Goal: Task Accomplishment & Management: Use online tool/utility

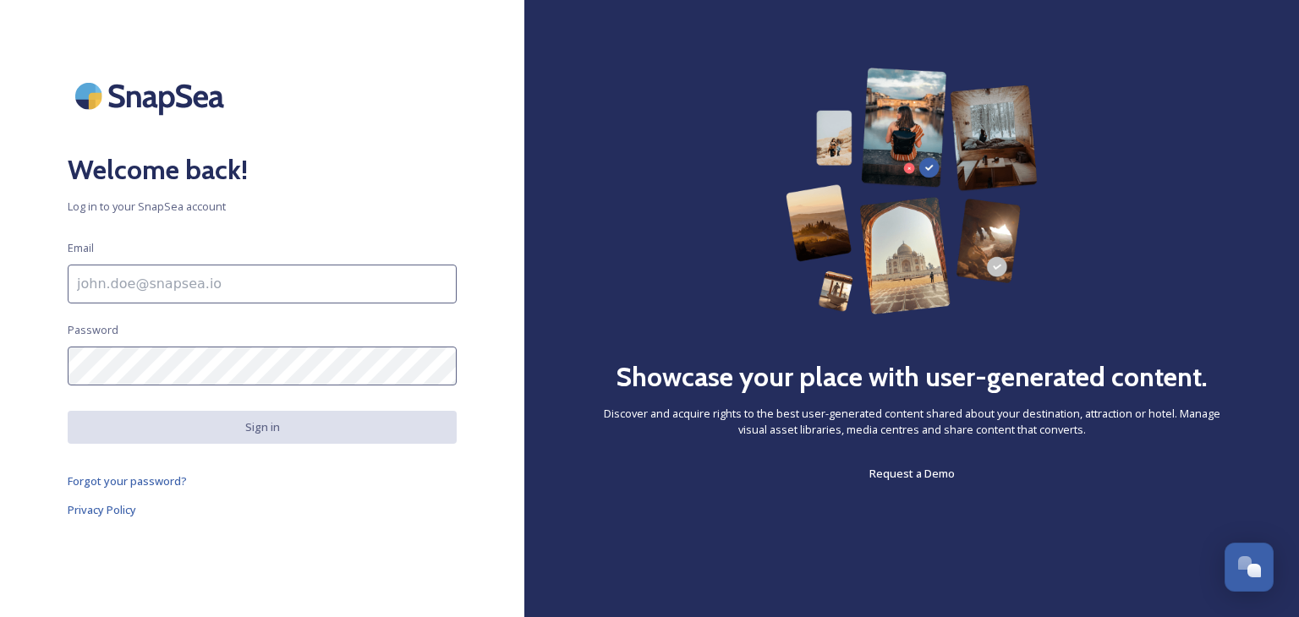
click at [155, 284] on input at bounding box center [262, 284] width 389 height 39
type input "[PERSON_NAME][EMAIL_ADDRESS][PERSON_NAME][DOMAIN_NAME]"
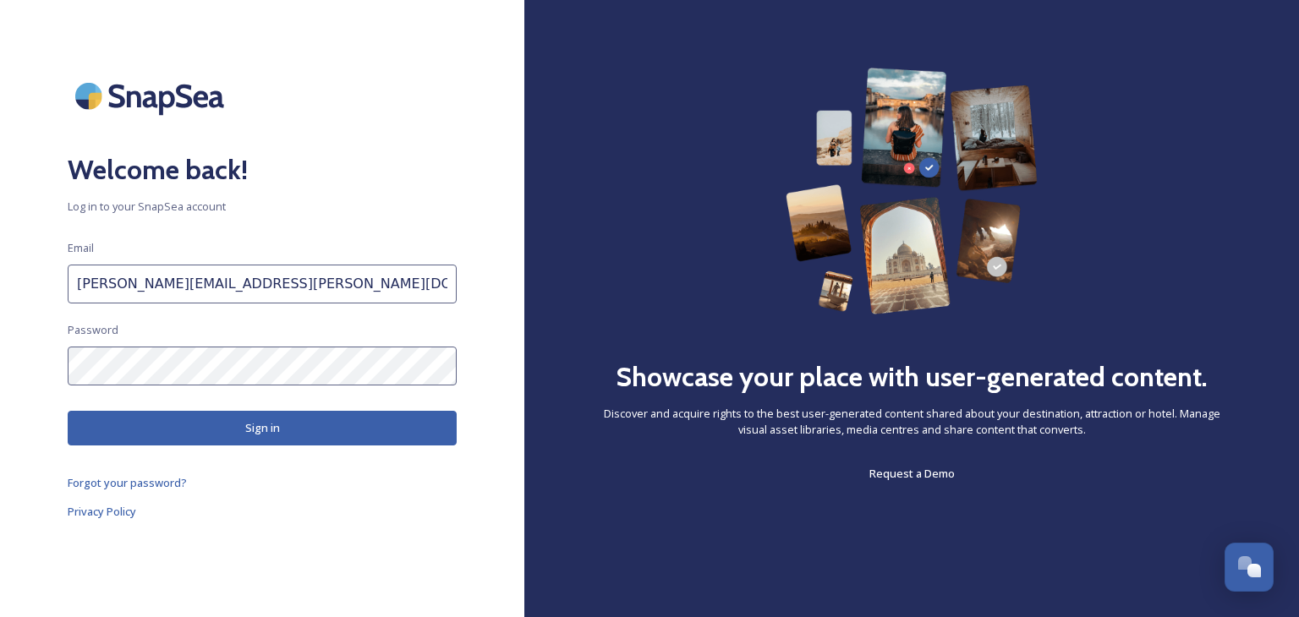
click at [253, 434] on button "Sign in" at bounding box center [262, 428] width 389 height 35
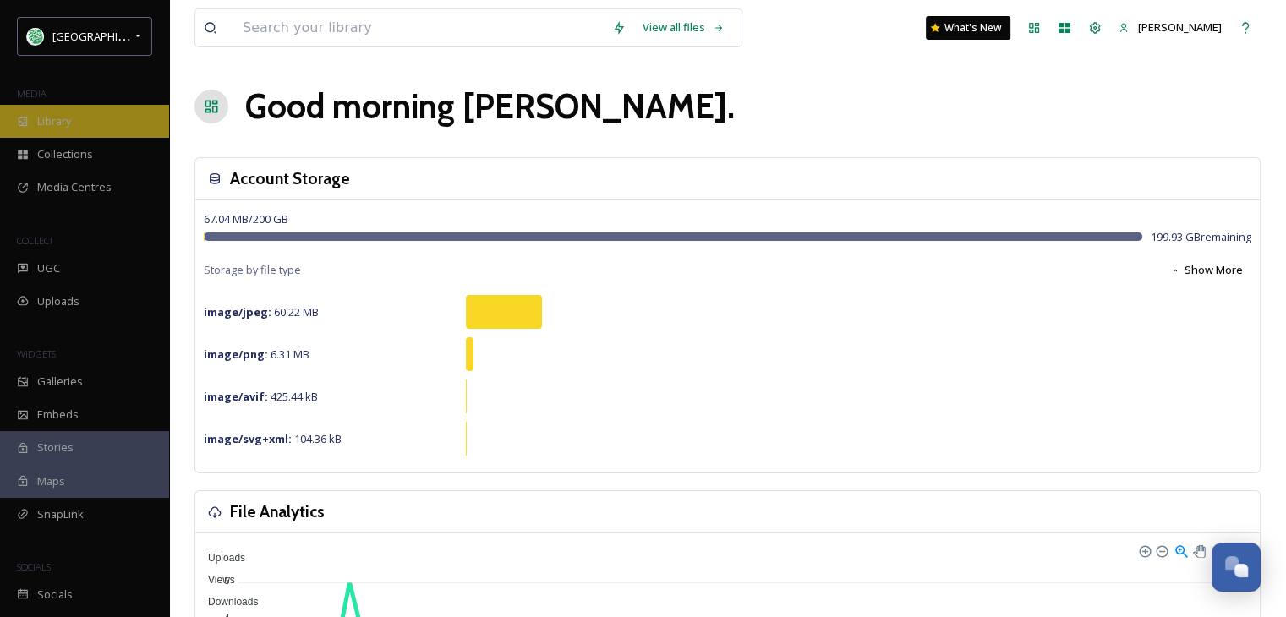
click at [73, 123] on div "Library" at bounding box center [84, 121] width 169 height 33
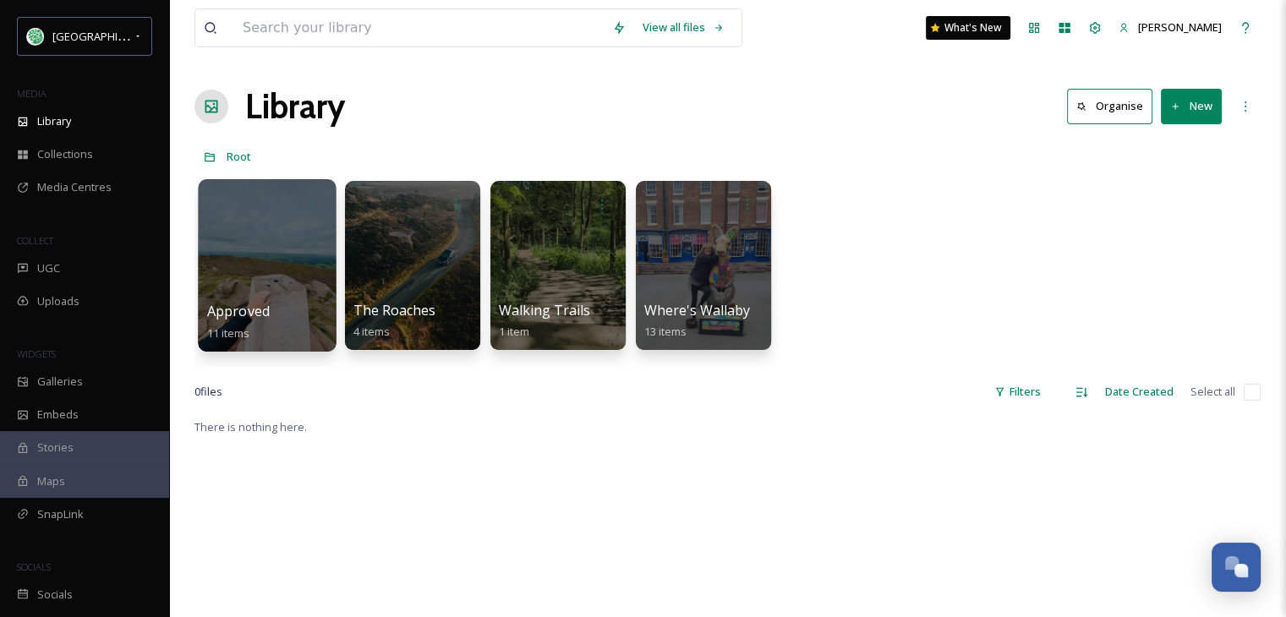
click at [261, 251] on div at bounding box center [267, 265] width 138 height 172
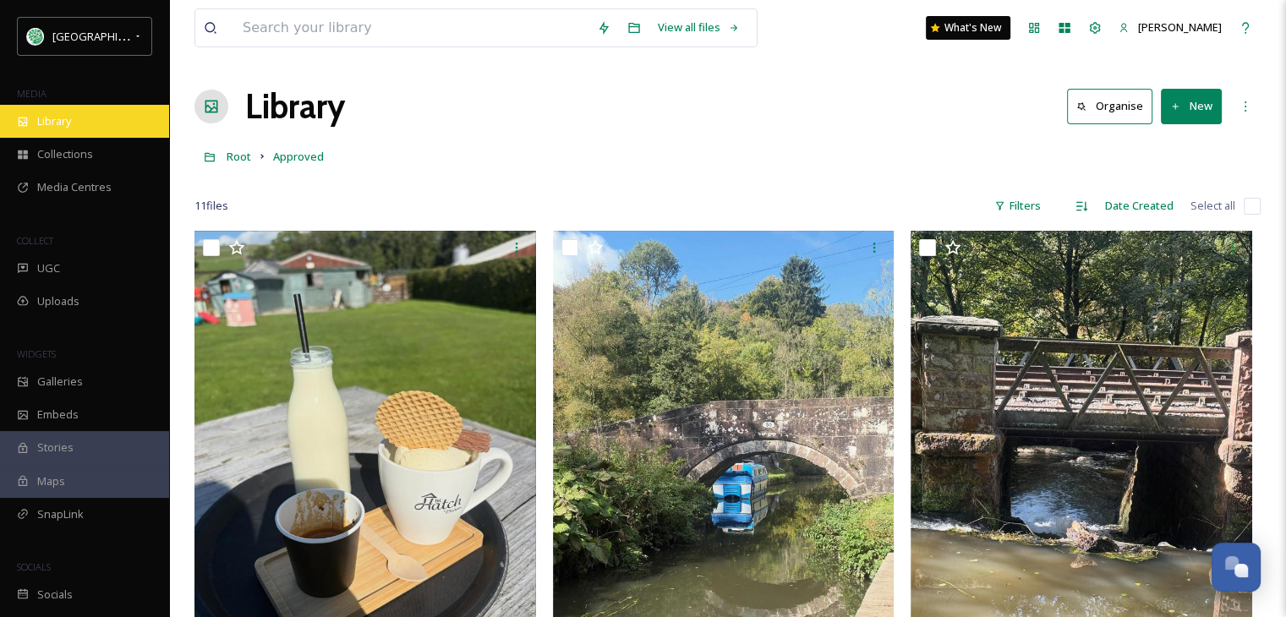
click at [74, 121] on div "Library" at bounding box center [84, 121] width 169 height 33
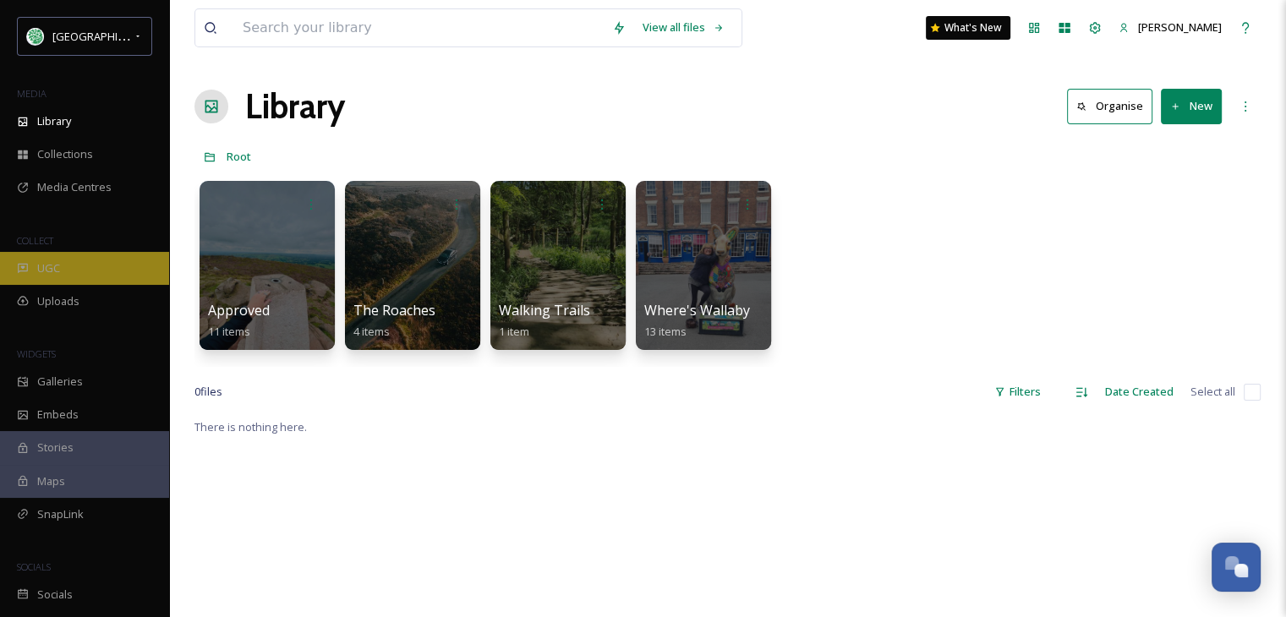
click at [52, 266] on span "UGC" at bounding box center [48, 268] width 23 height 16
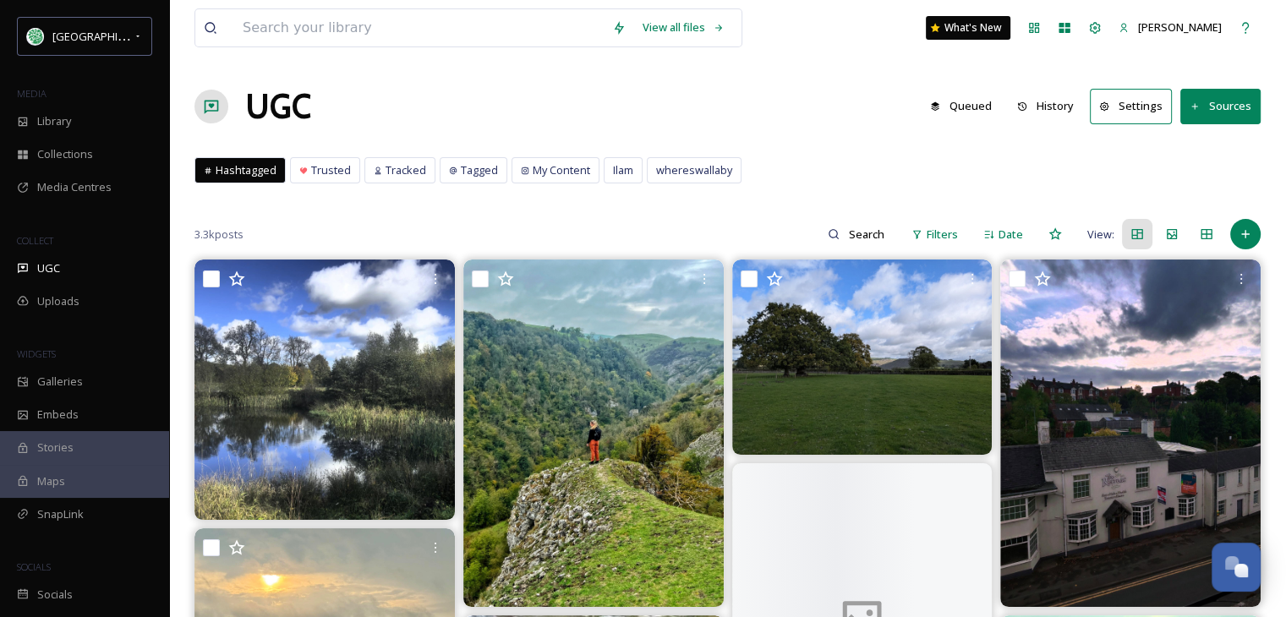
click at [1052, 103] on button "History" at bounding box center [1046, 106] width 74 height 33
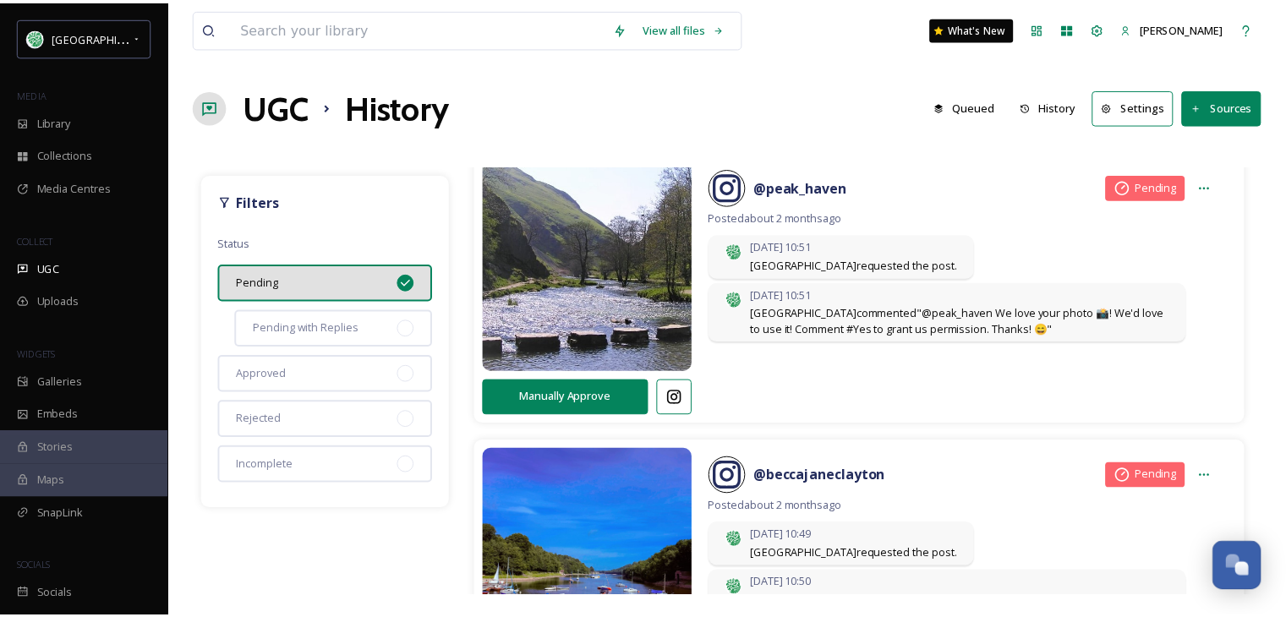
scroll to position [2462, 0]
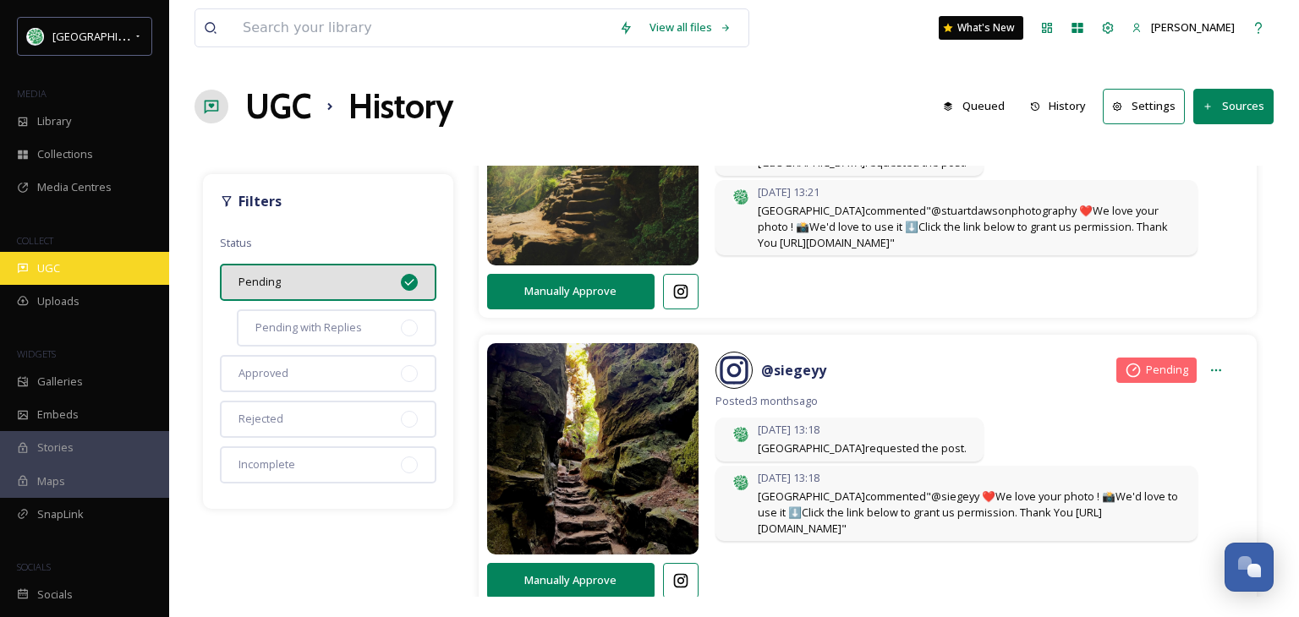
click at [54, 260] on span "UGC" at bounding box center [48, 268] width 23 height 16
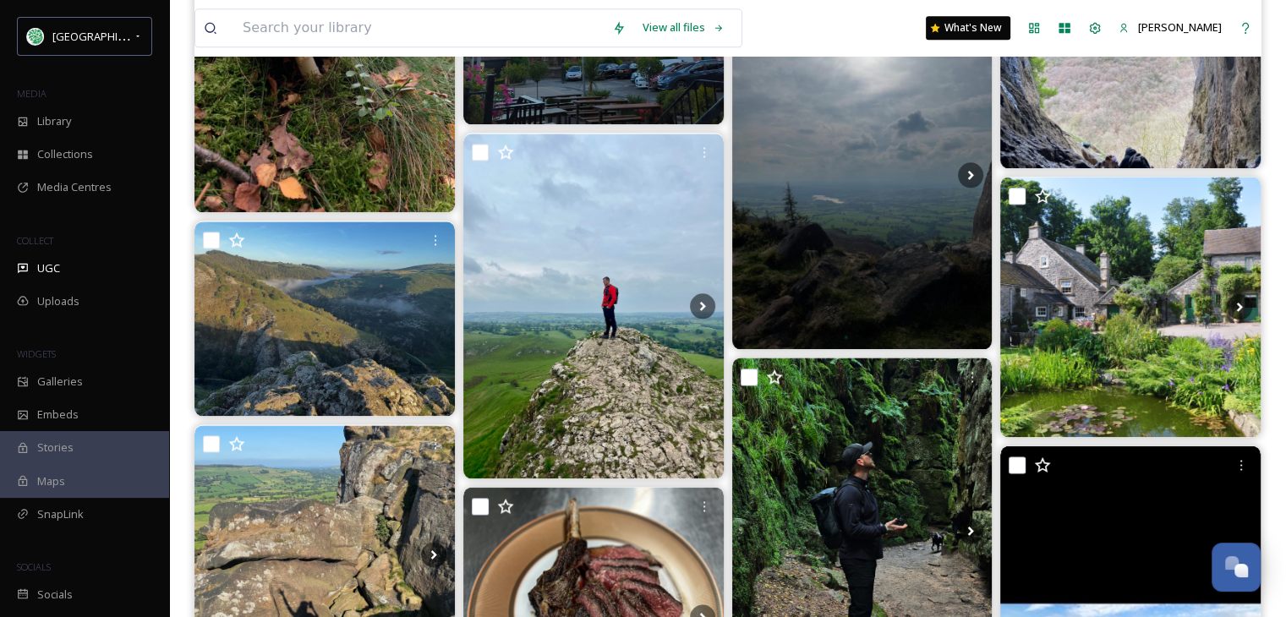
scroll to position [2283, 0]
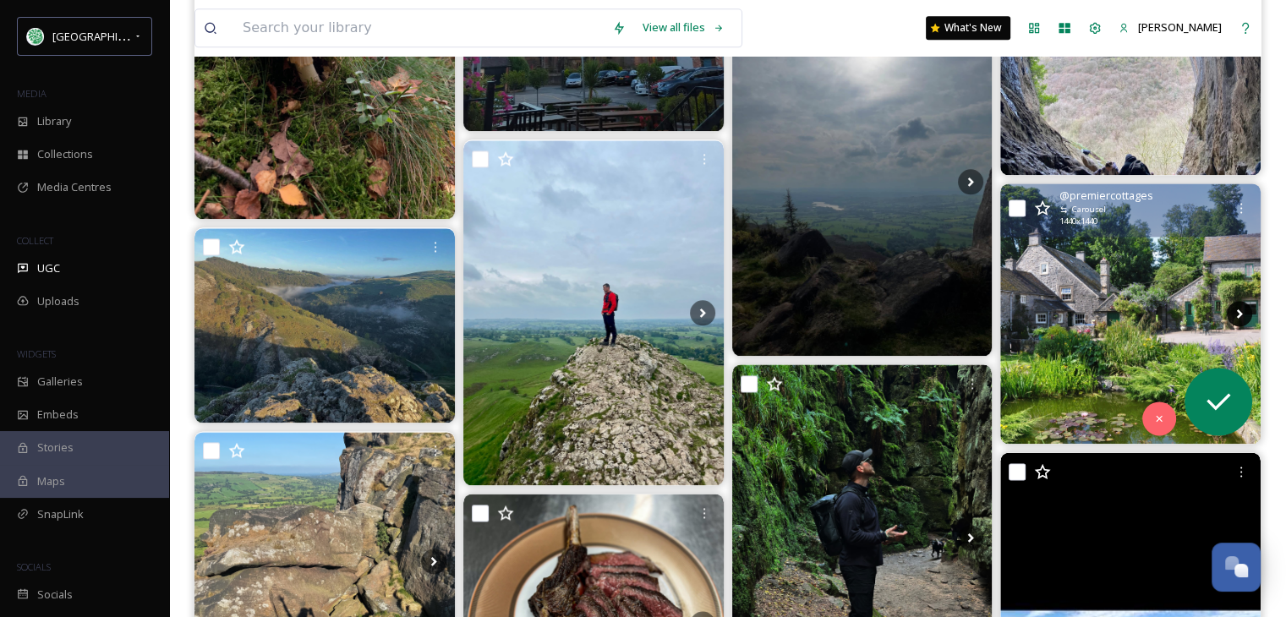
click at [1244, 309] on icon at bounding box center [1239, 313] width 25 height 25
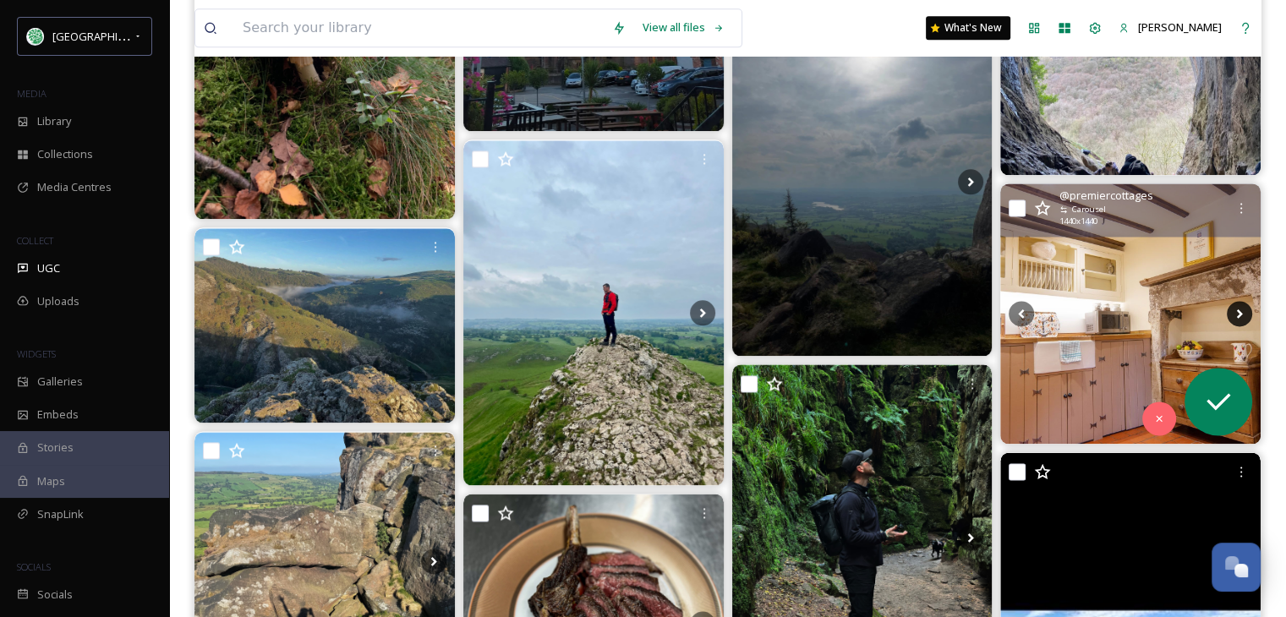
click at [1244, 309] on icon at bounding box center [1239, 313] width 25 height 25
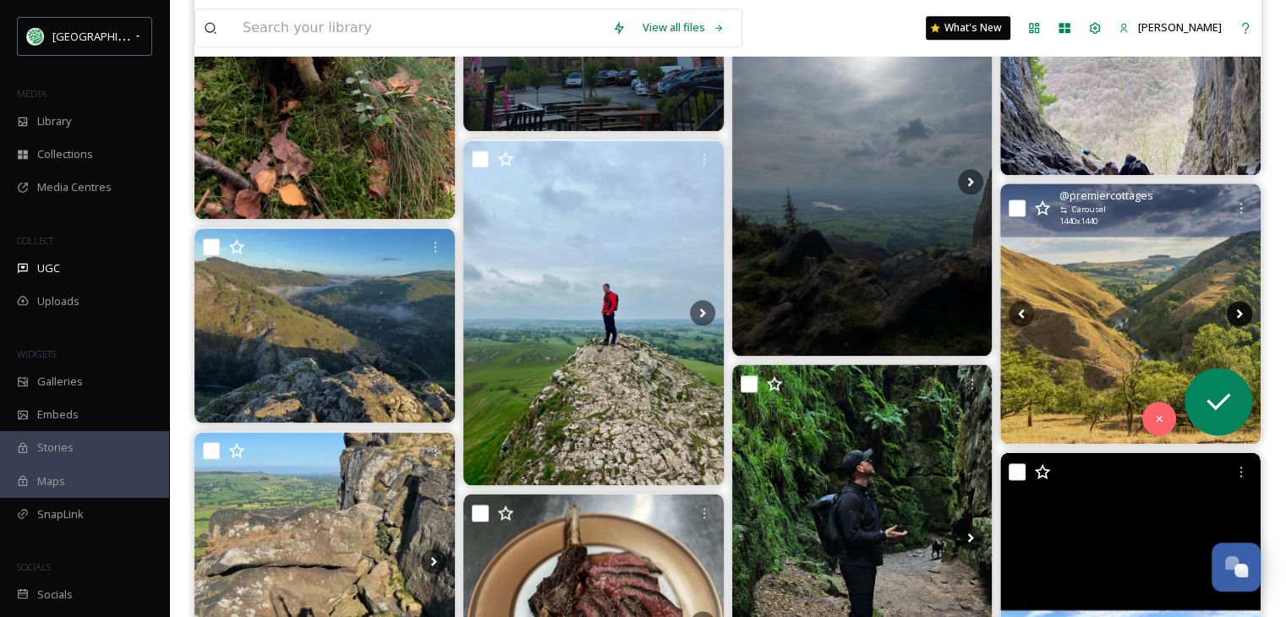
click at [1244, 309] on icon at bounding box center [1239, 313] width 25 height 25
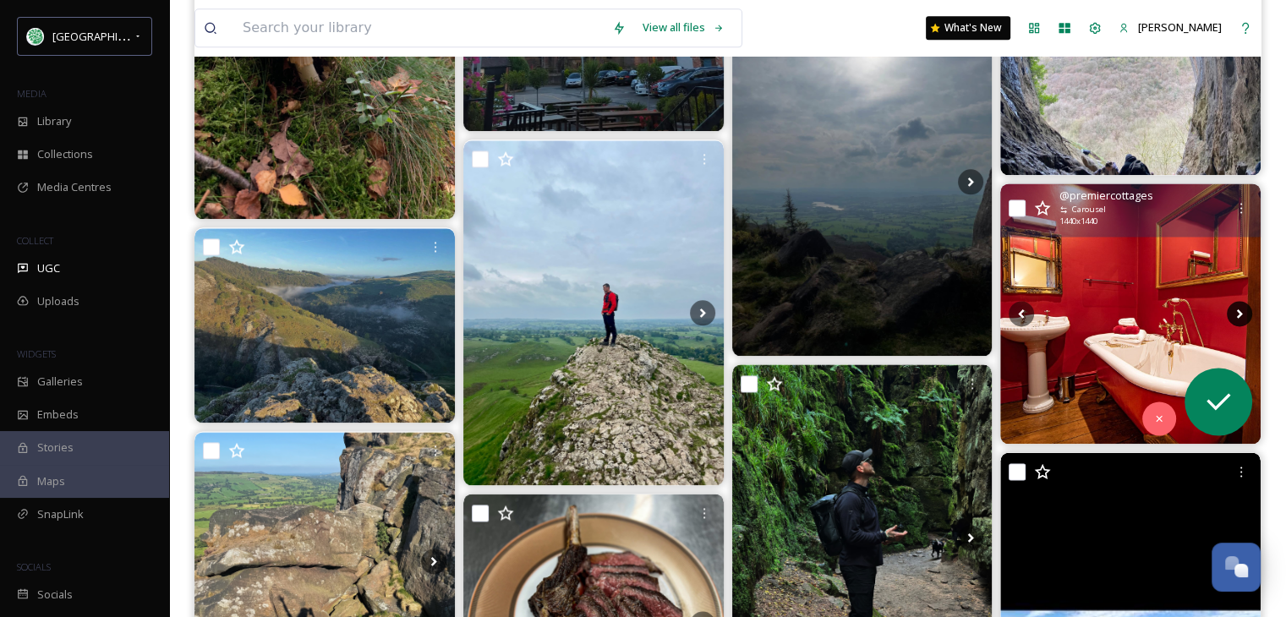
click at [1244, 309] on icon at bounding box center [1239, 313] width 25 height 25
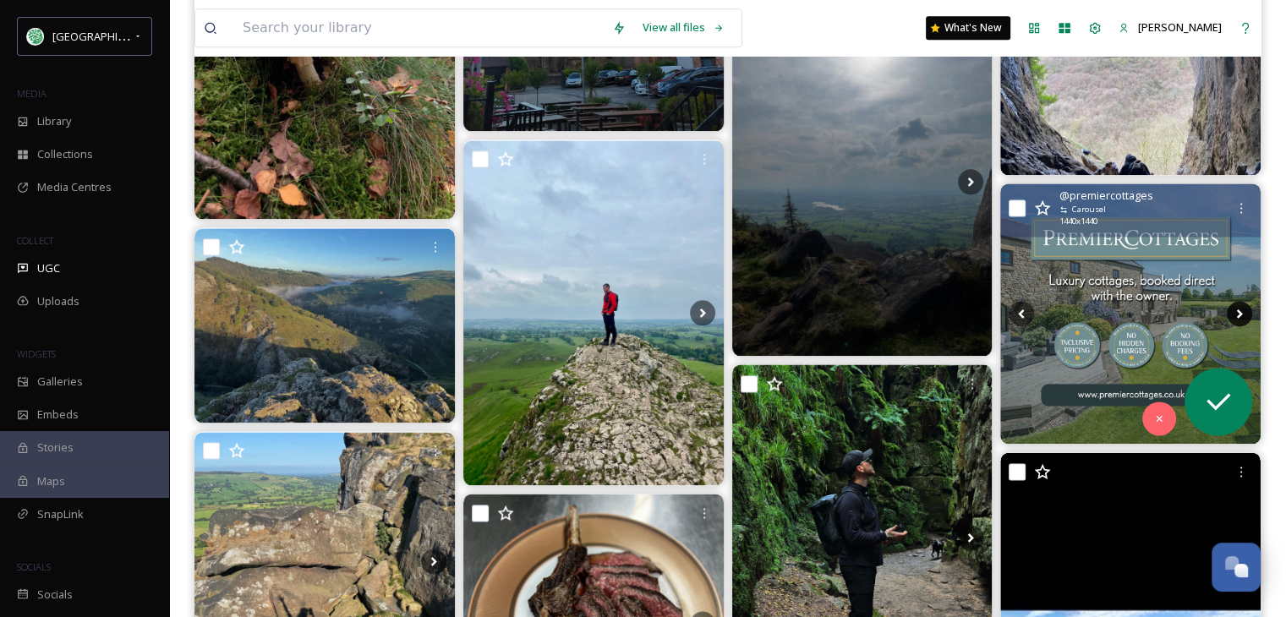
click at [1244, 309] on icon at bounding box center [1239, 313] width 25 height 25
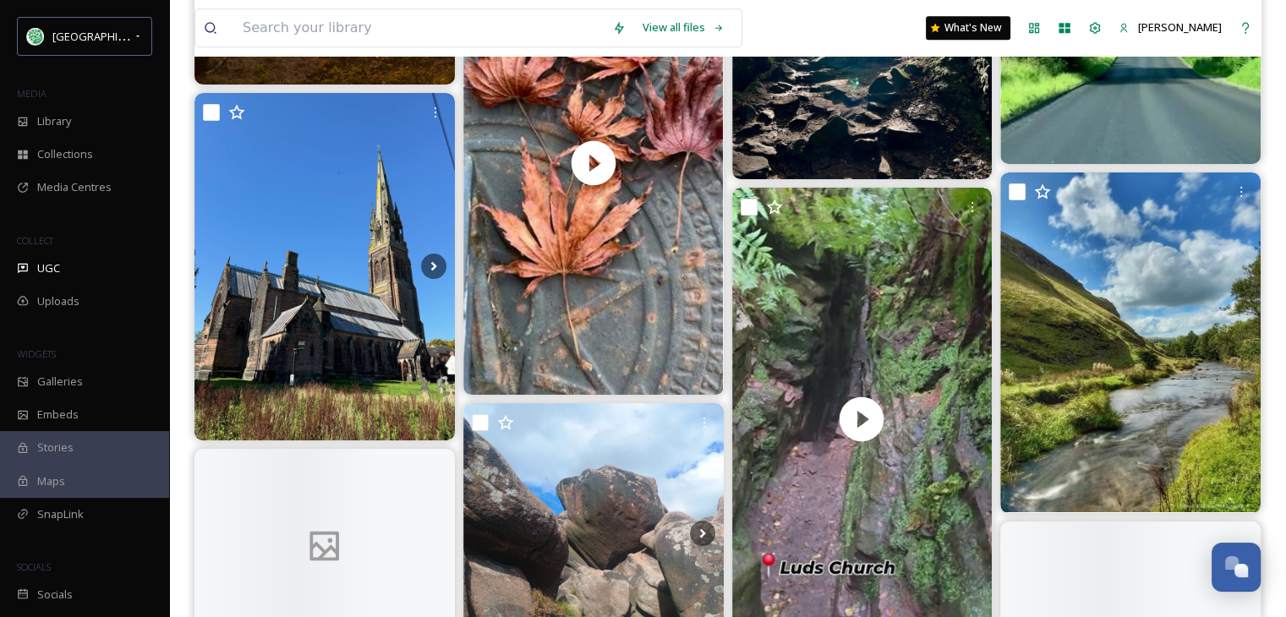
scroll to position [7356, 0]
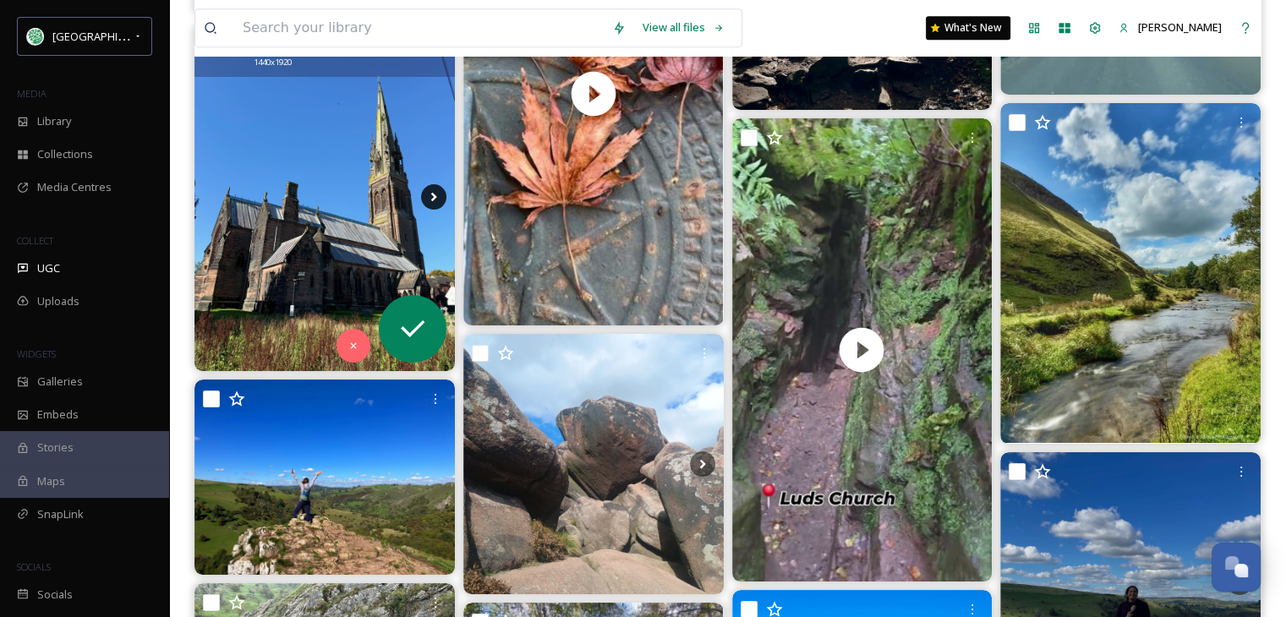
click at [430, 194] on icon at bounding box center [433, 196] width 25 height 25
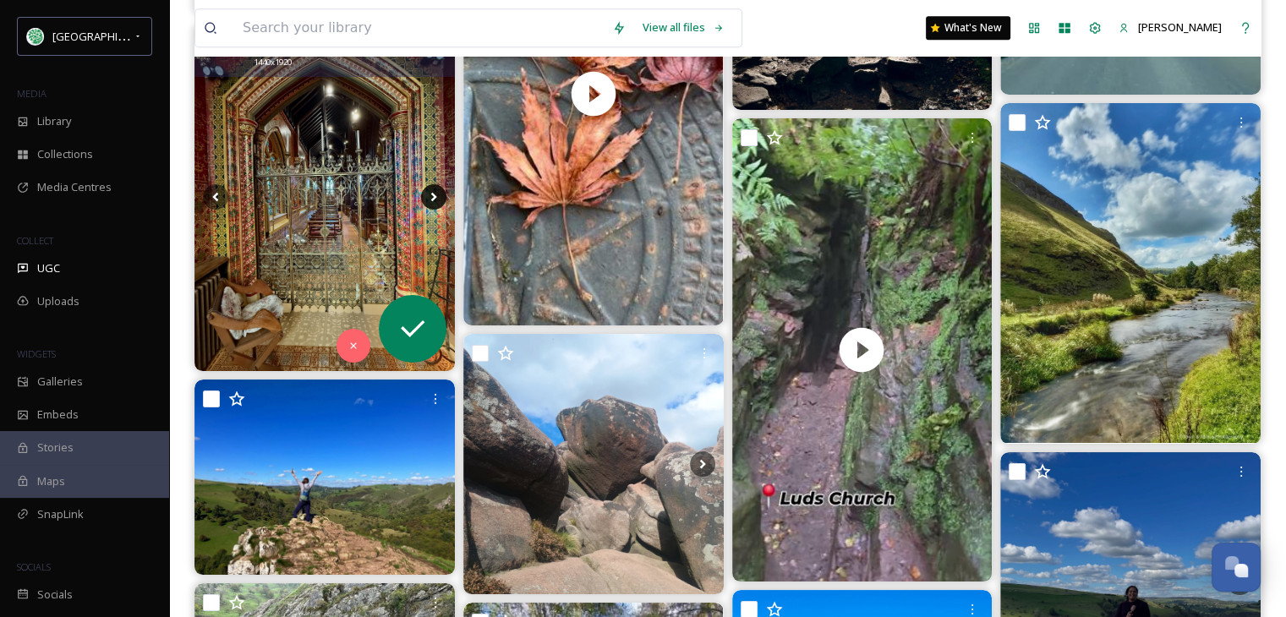
click at [436, 190] on icon at bounding box center [433, 196] width 25 height 25
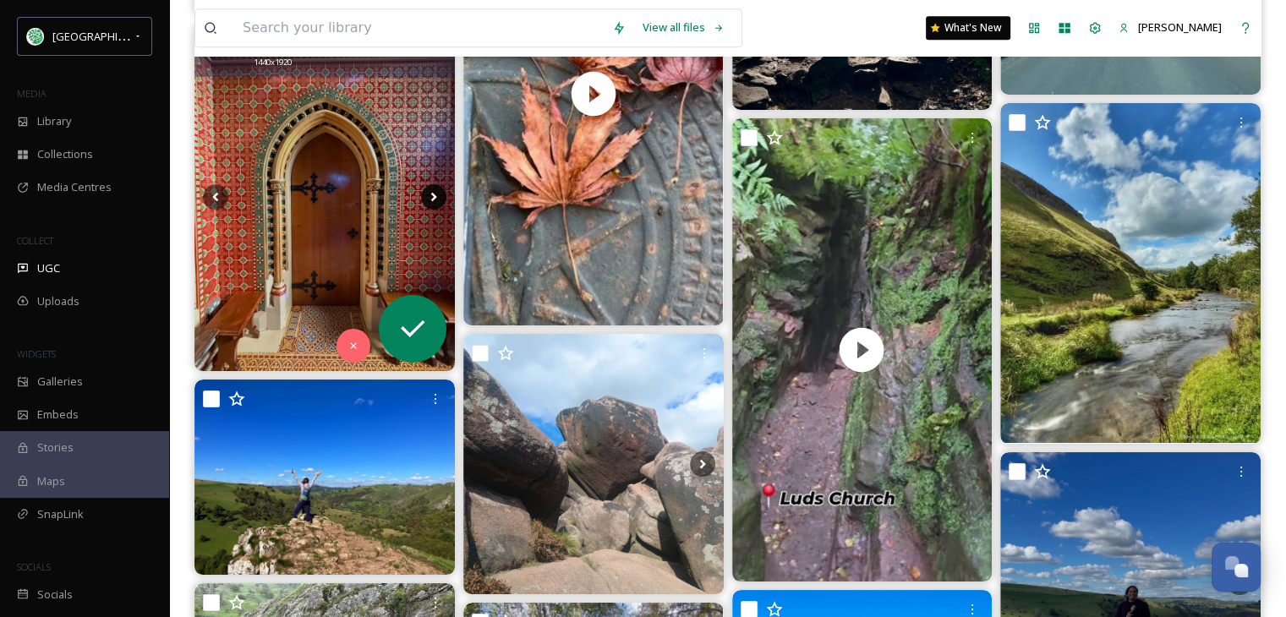
click at [436, 190] on icon at bounding box center [433, 196] width 25 height 25
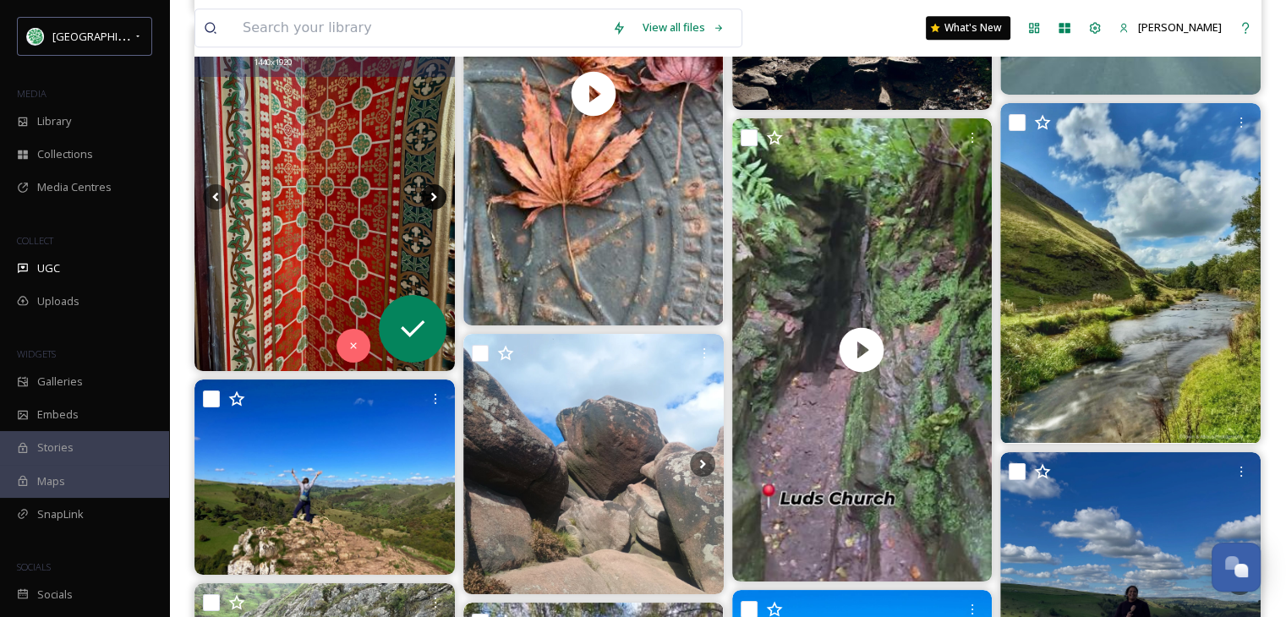
click at [436, 190] on icon at bounding box center [433, 196] width 25 height 25
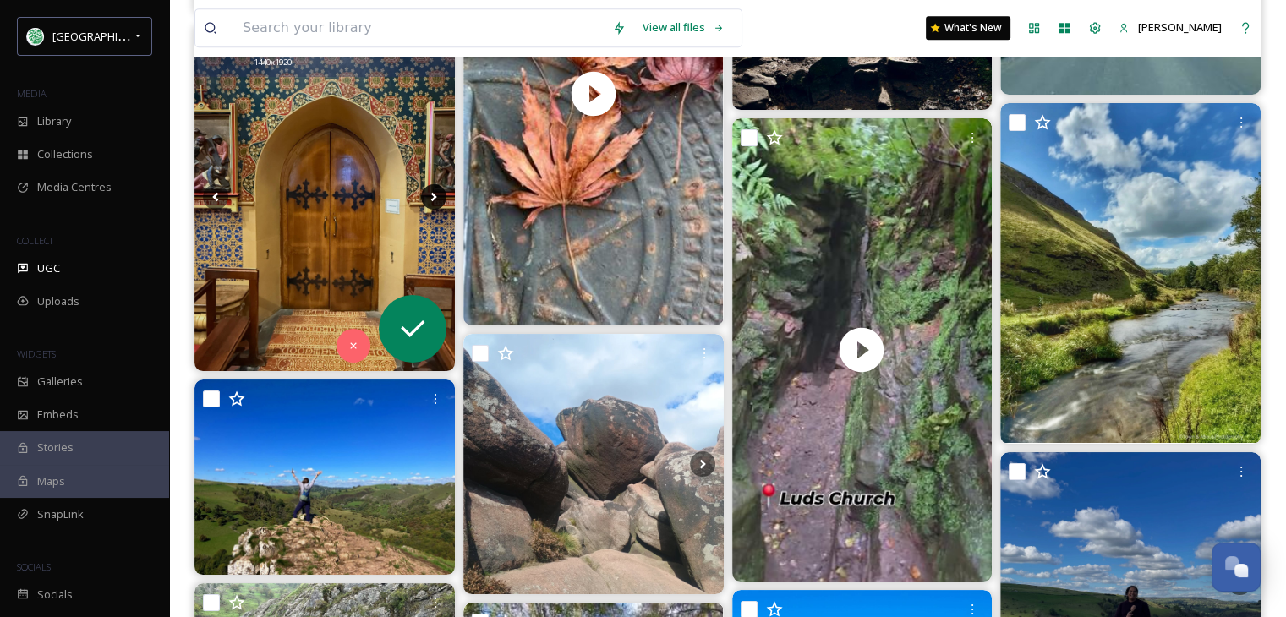
click at [436, 190] on icon at bounding box center [433, 196] width 25 height 25
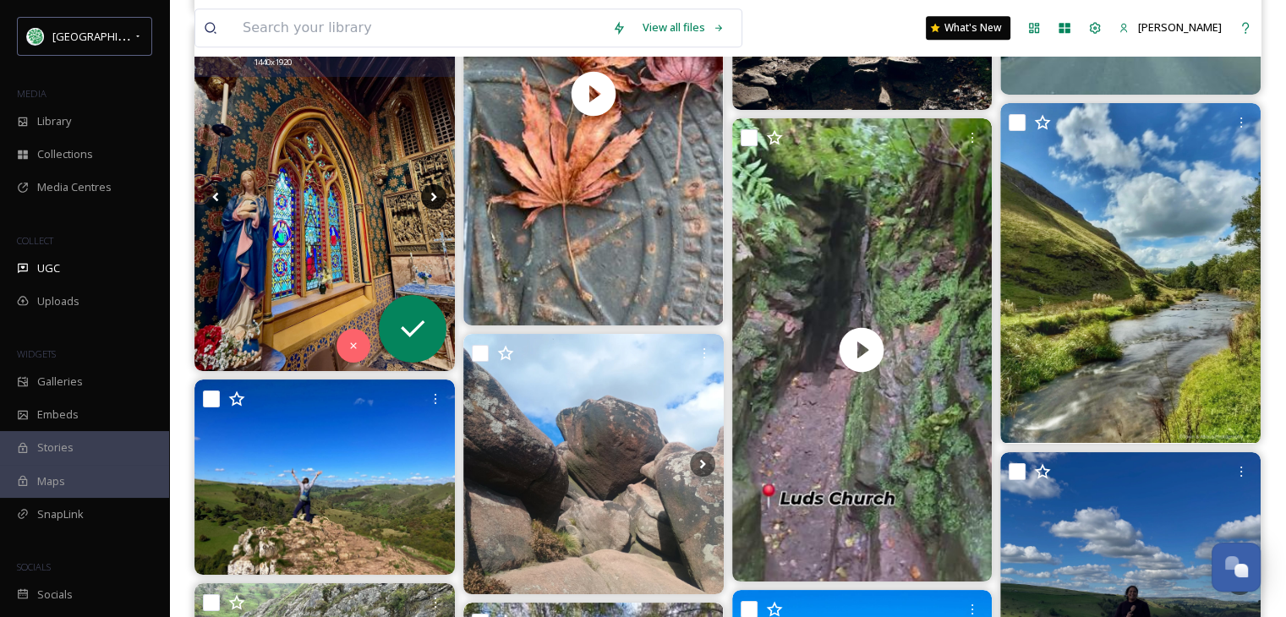
click at [436, 190] on icon at bounding box center [433, 196] width 25 height 25
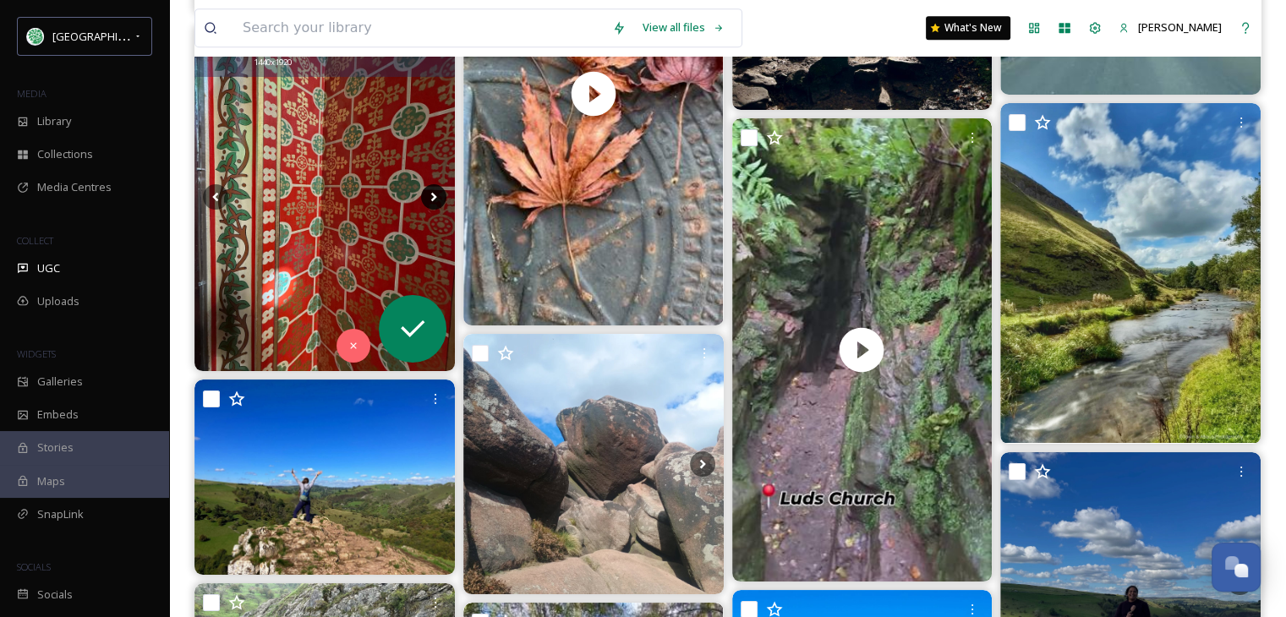
click at [436, 190] on icon at bounding box center [433, 196] width 25 height 25
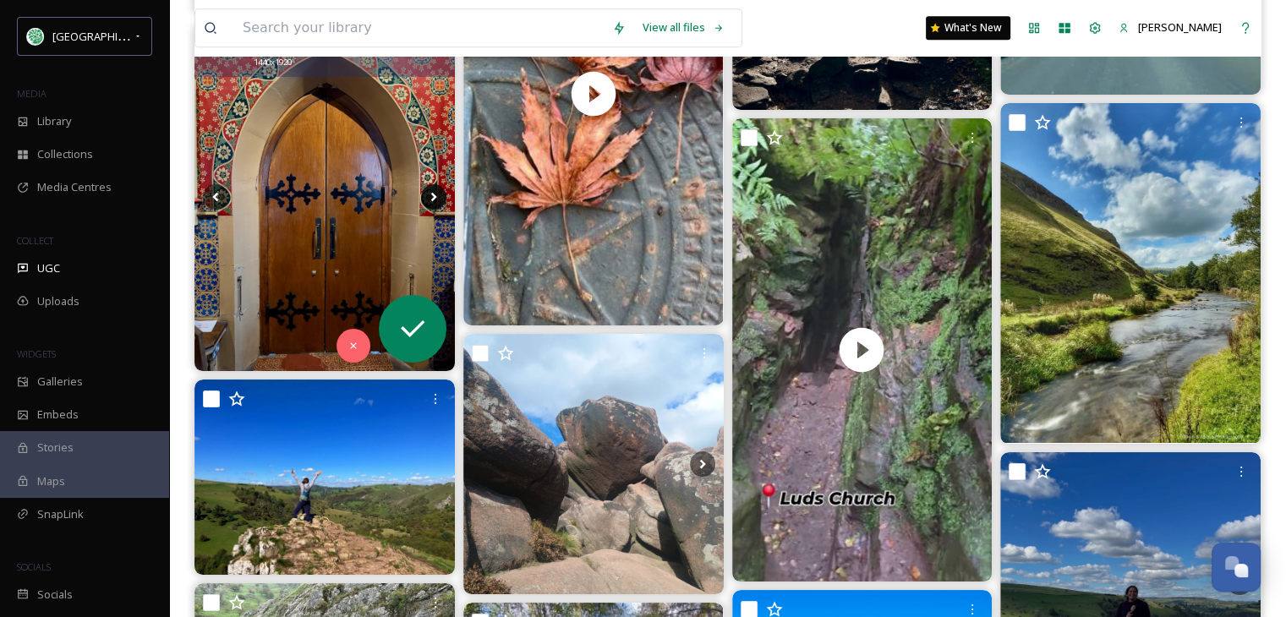
click at [436, 190] on icon at bounding box center [433, 196] width 25 height 25
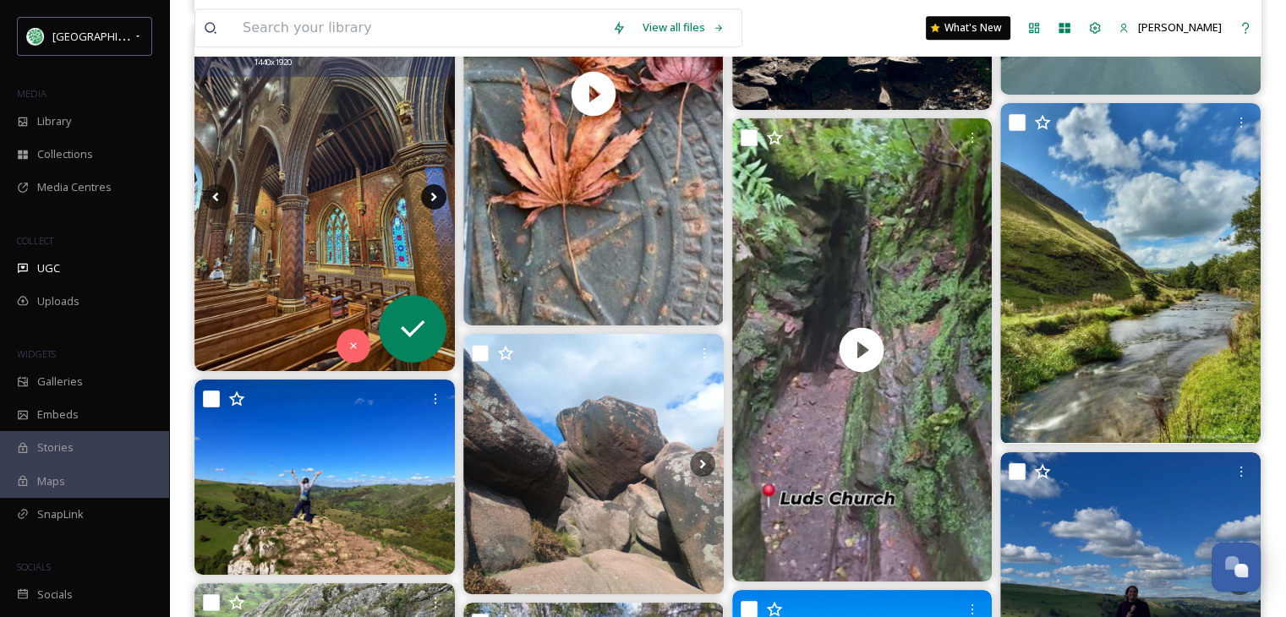
click at [436, 190] on icon at bounding box center [433, 196] width 25 height 25
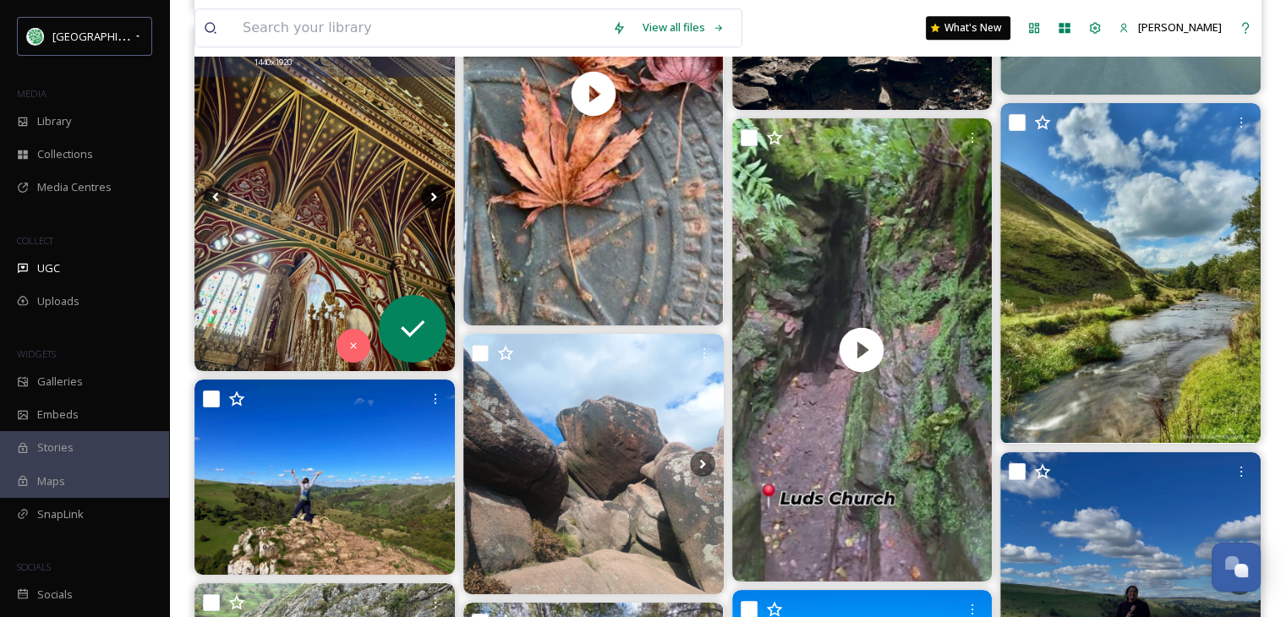
click at [436, 190] on icon at bounding box center [433, 196] width 25 height 25
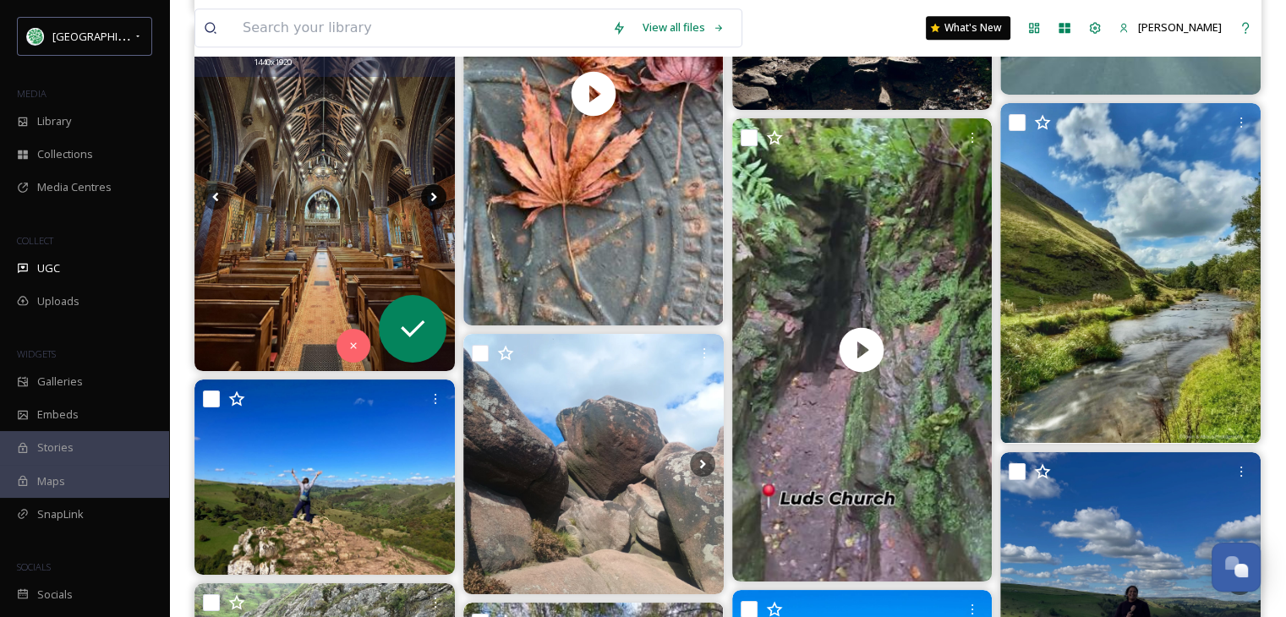
click at [436, 190] on icon at bounding box center [433, 196] width 25 height 25
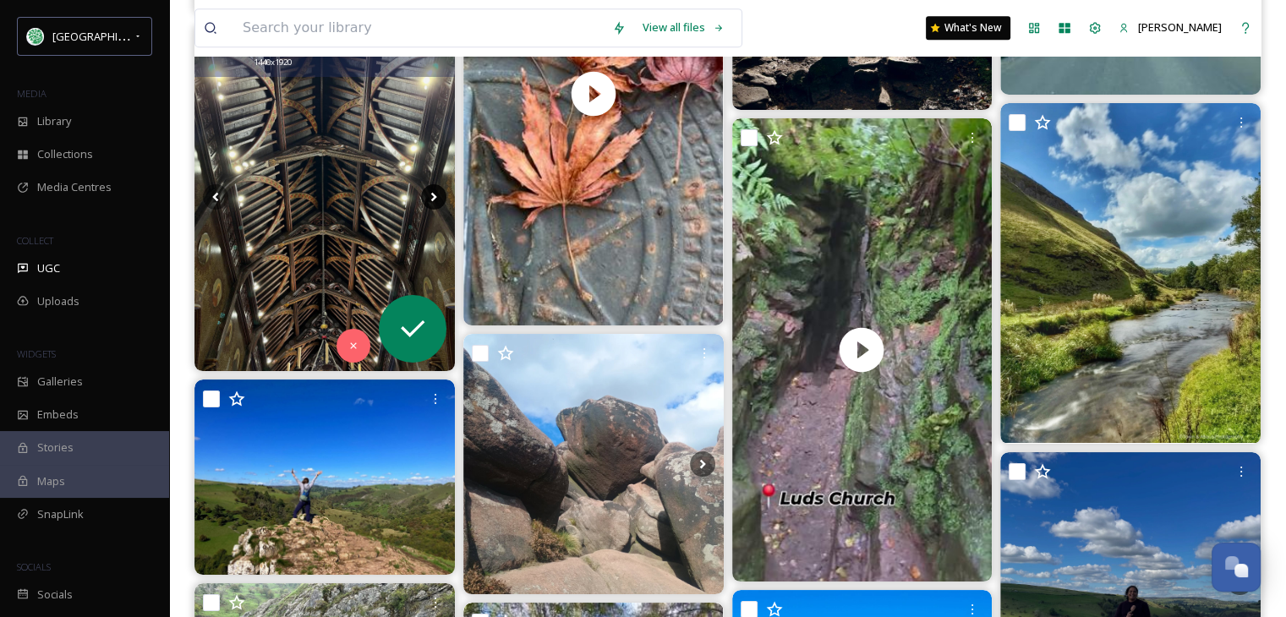
click at [436, 190] on icon at bounding box center [433, 196] width 25 height 25
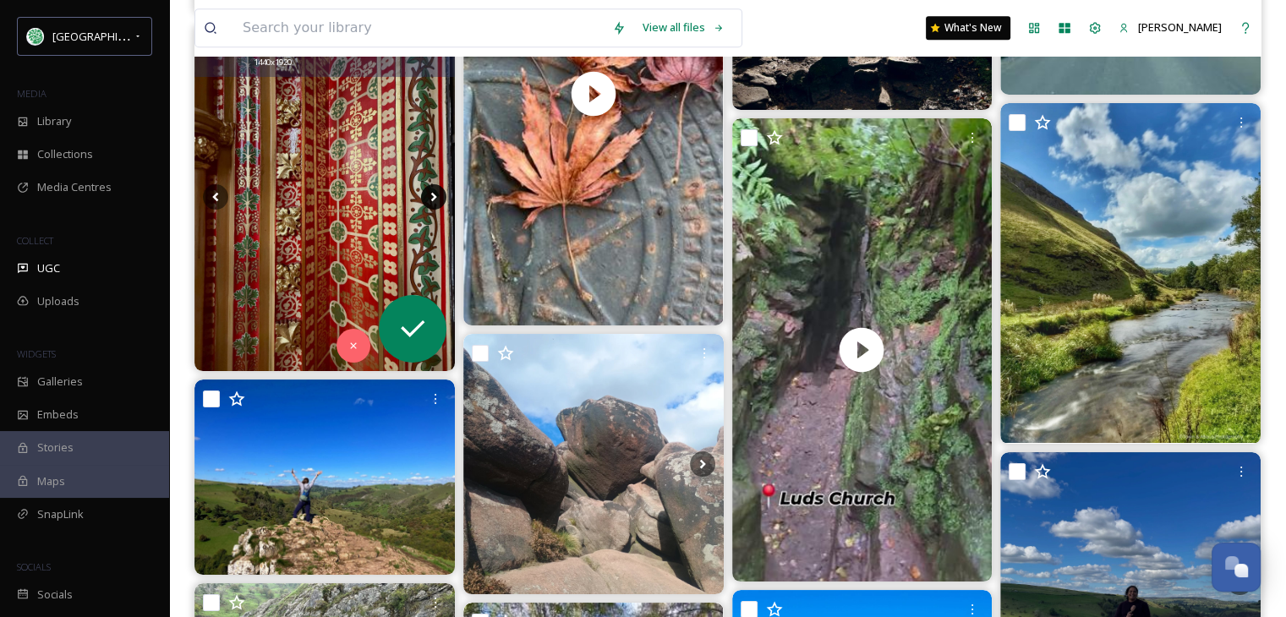
click at [436, 190] on icon at bounding box center [433, 196] width 25 height 25
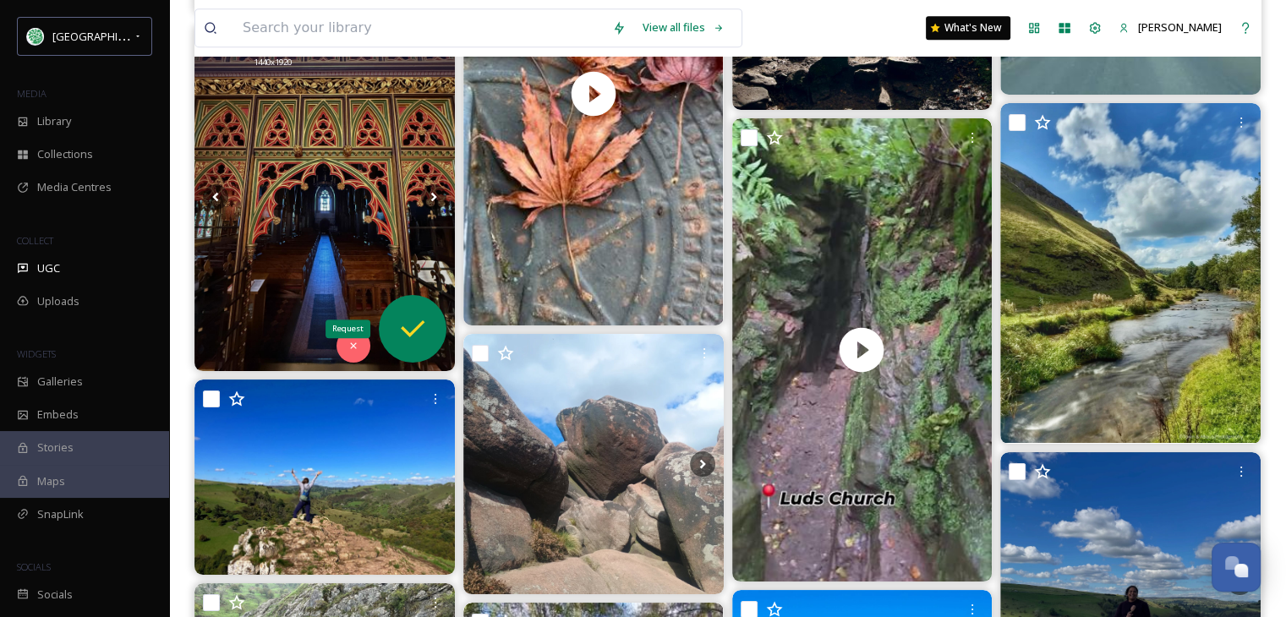
click at [404, 327] on icon at bounding box center [413, 328] width 24 height 17
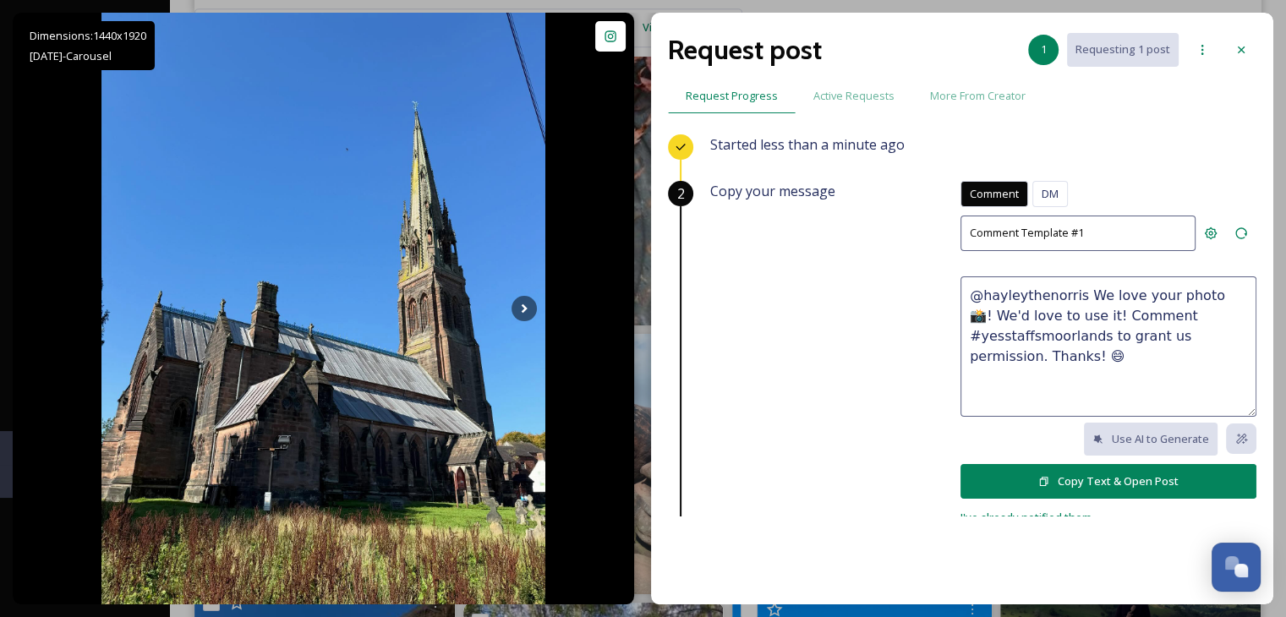
click at [1120, 474] on button "Copy Text & Open Post" at bounding box center [1109, 481] width 296 height 35
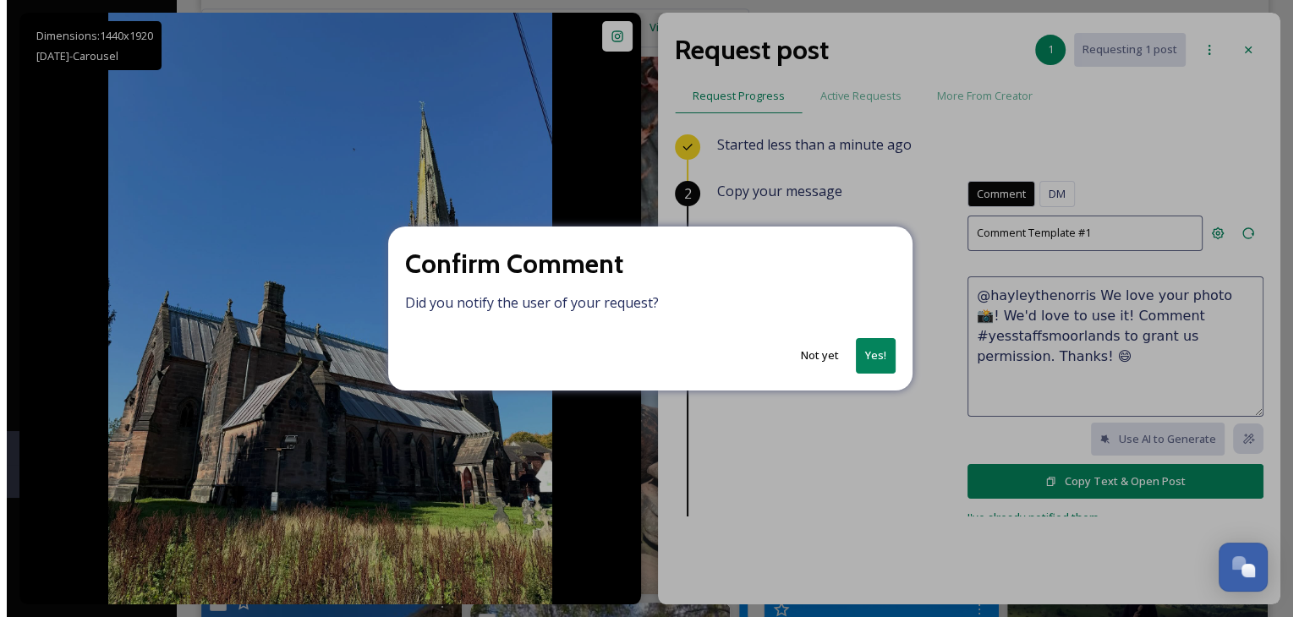
scroll to position [7355, 0]
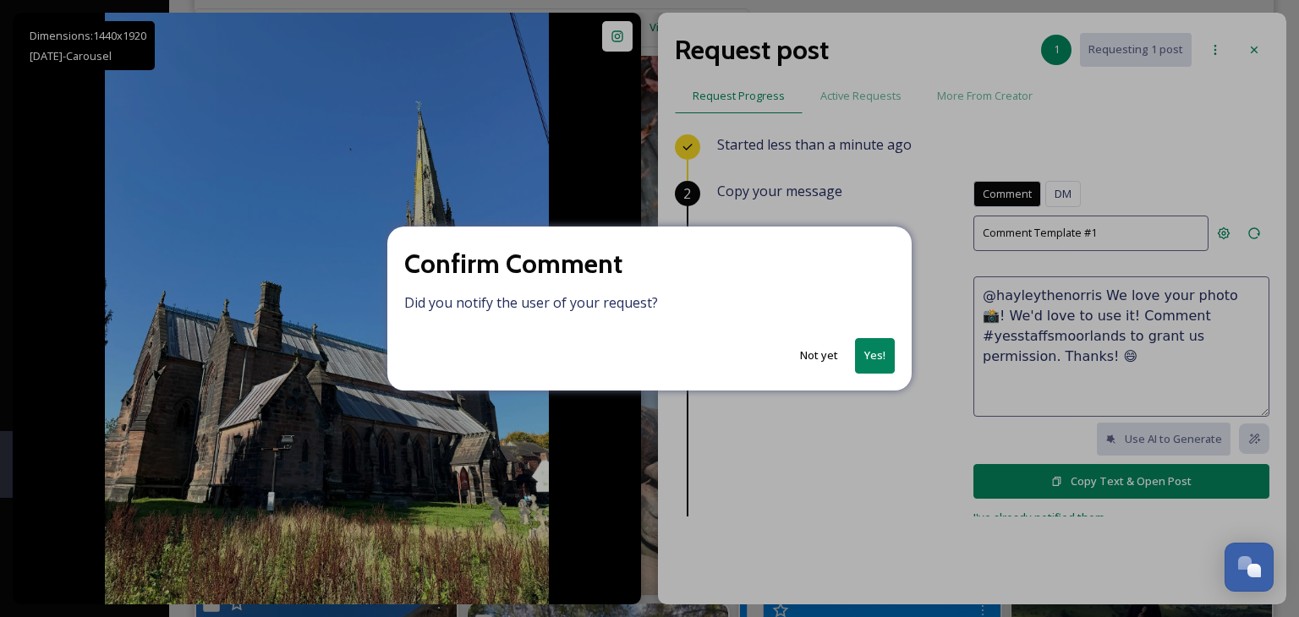
click at [881, 353] on button "Yes!" at bounding box center [875, 355] width 40 height 35
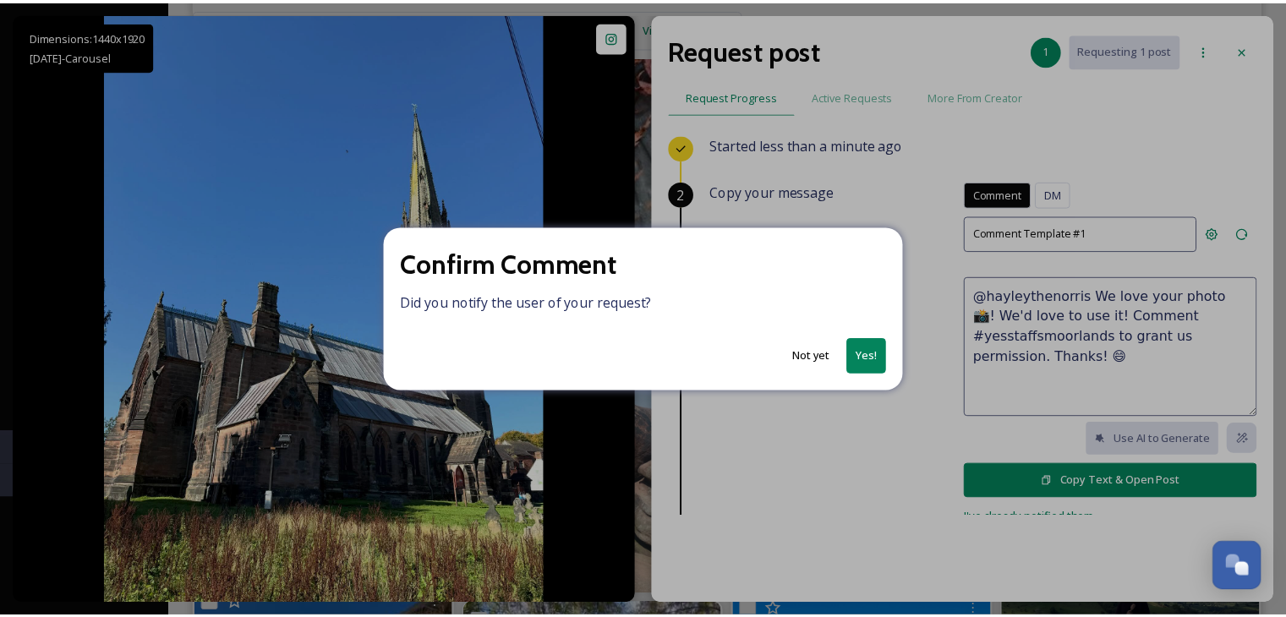
scroll to position [7356, 0]
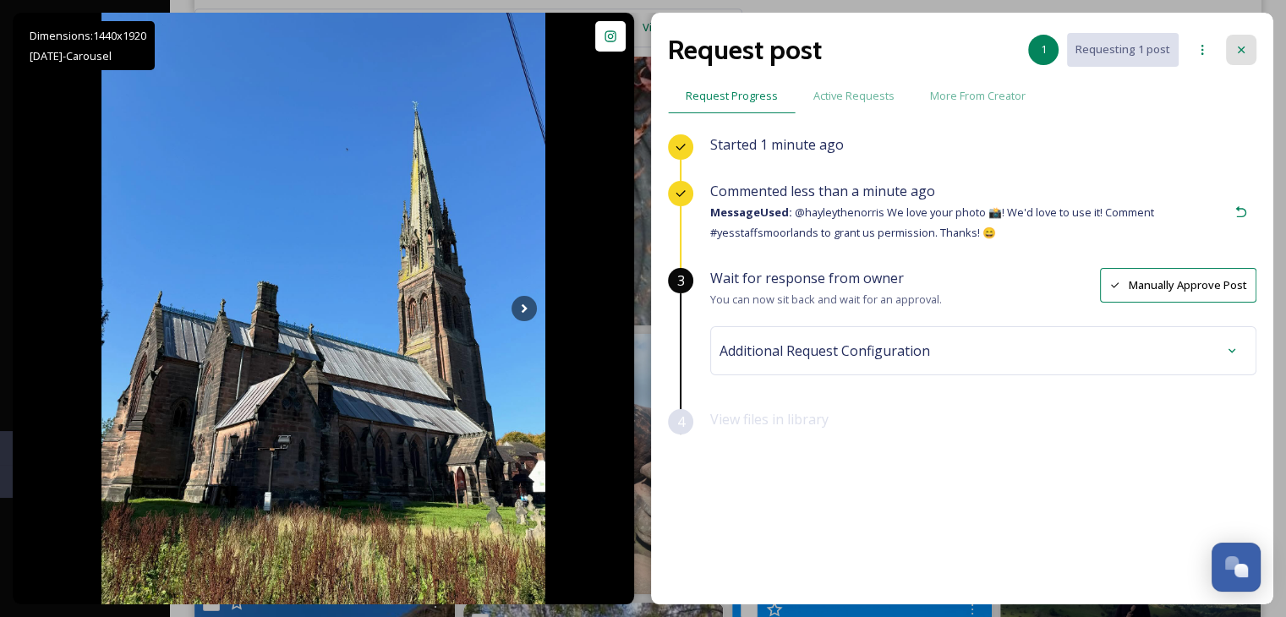
click at [1238, 46] on icon at bounding box center [1241, 50] width 14 height 14
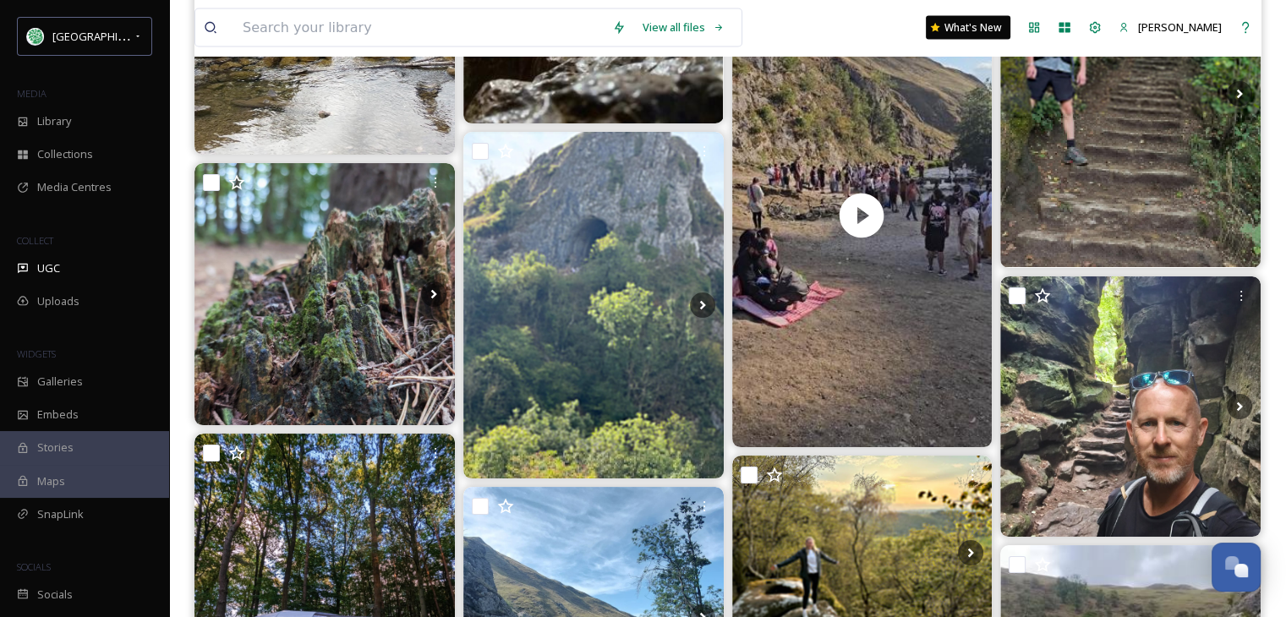
scroll to position [22661, 0]
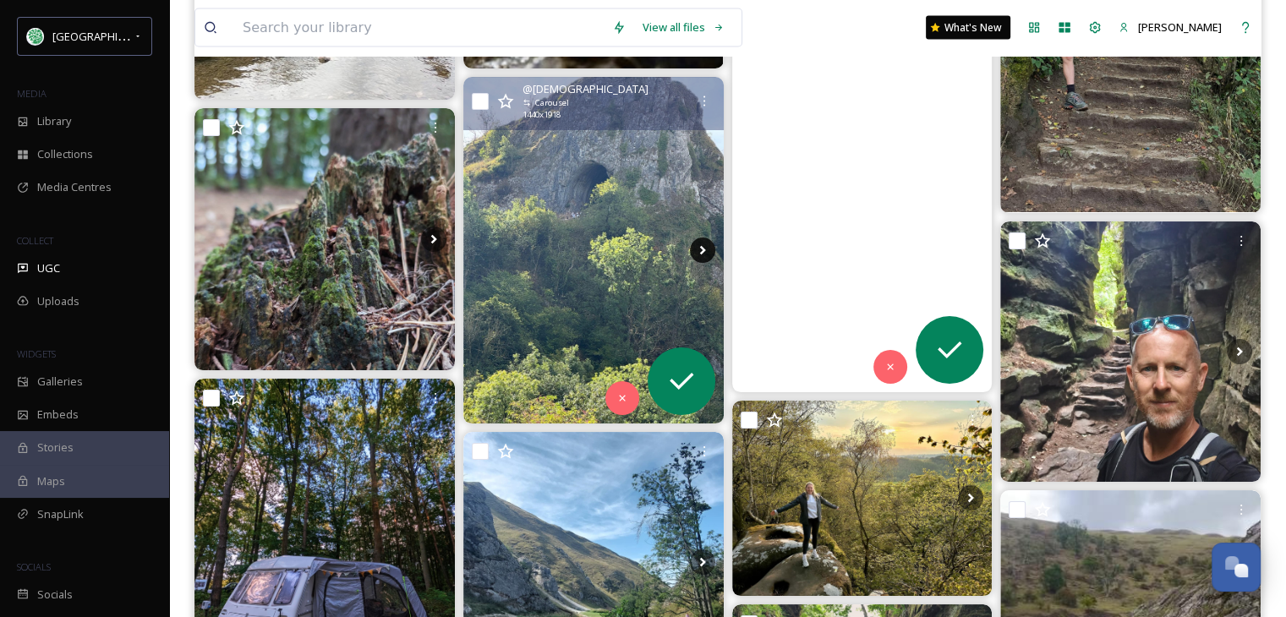
click at [701, 244] on icon at bounding box center [702, 250] width 25 height 25
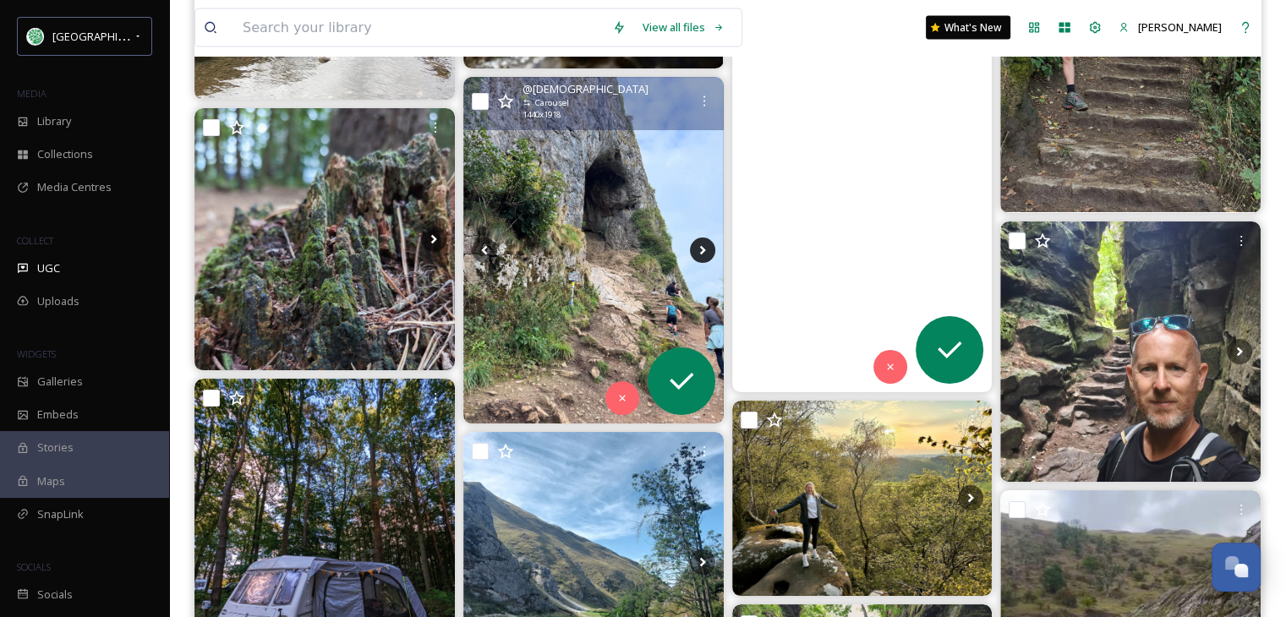
click at [694, 243] on icon at bounding box center [702, 250] width 25 height 25
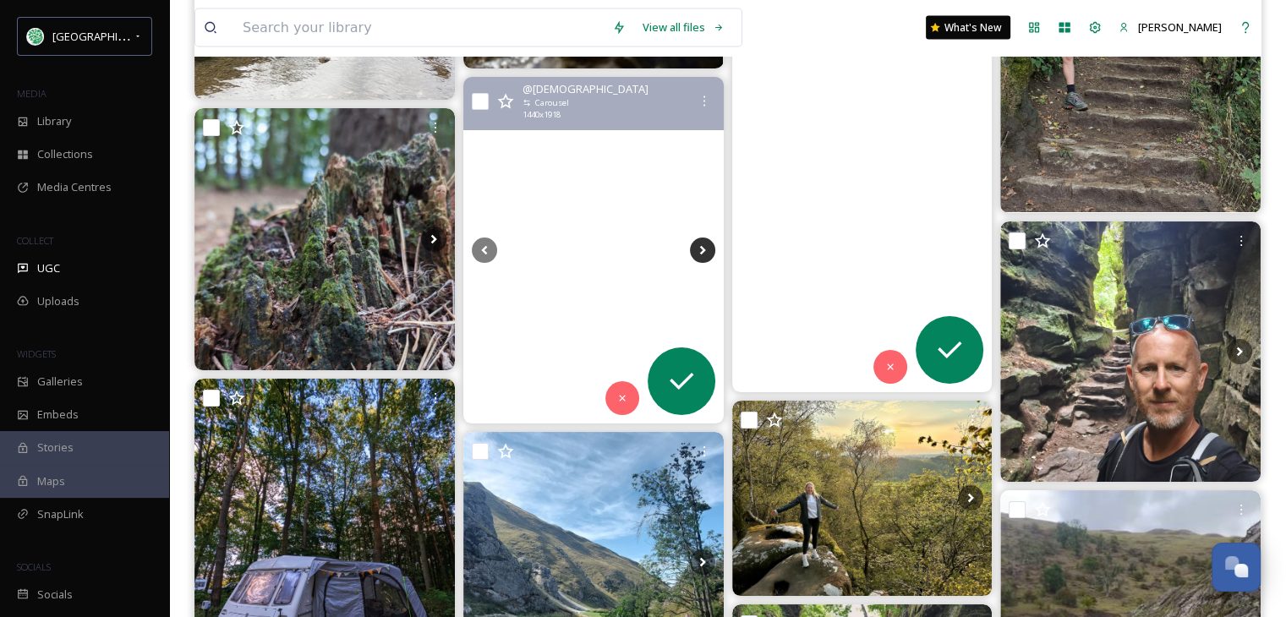
click at [694, 243] on icon at bounding box center [702, 250] width 25 height 25
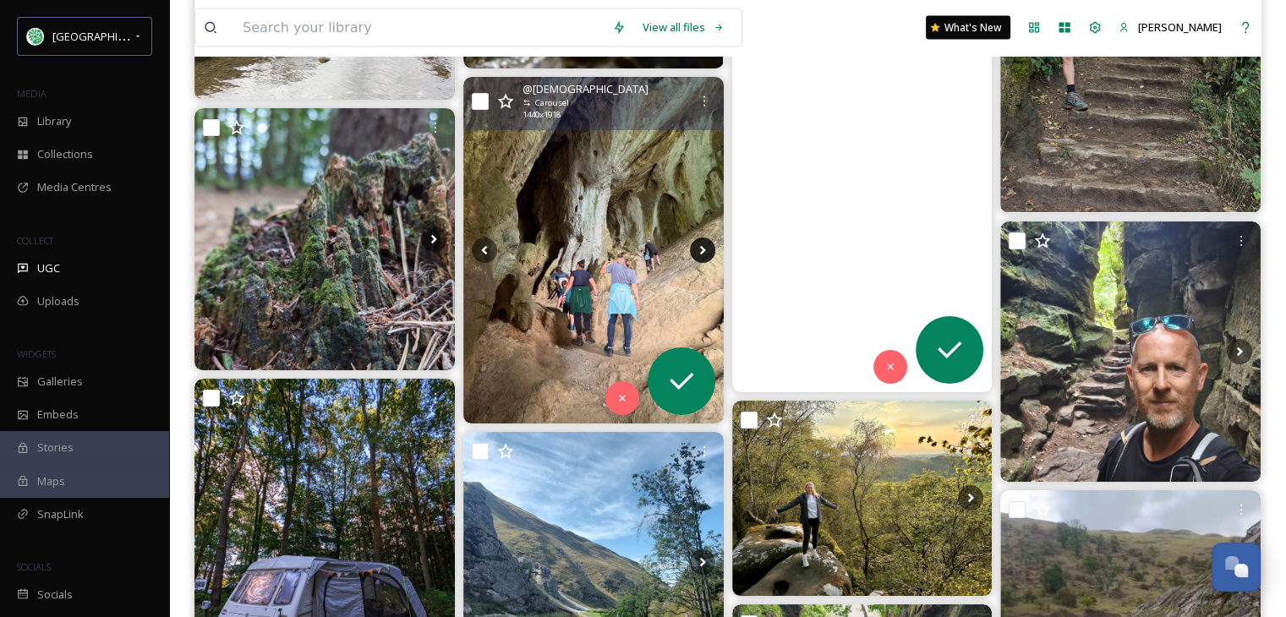
click at [694, 243] on icon at bounding box center [702, 250] width 25 height 25
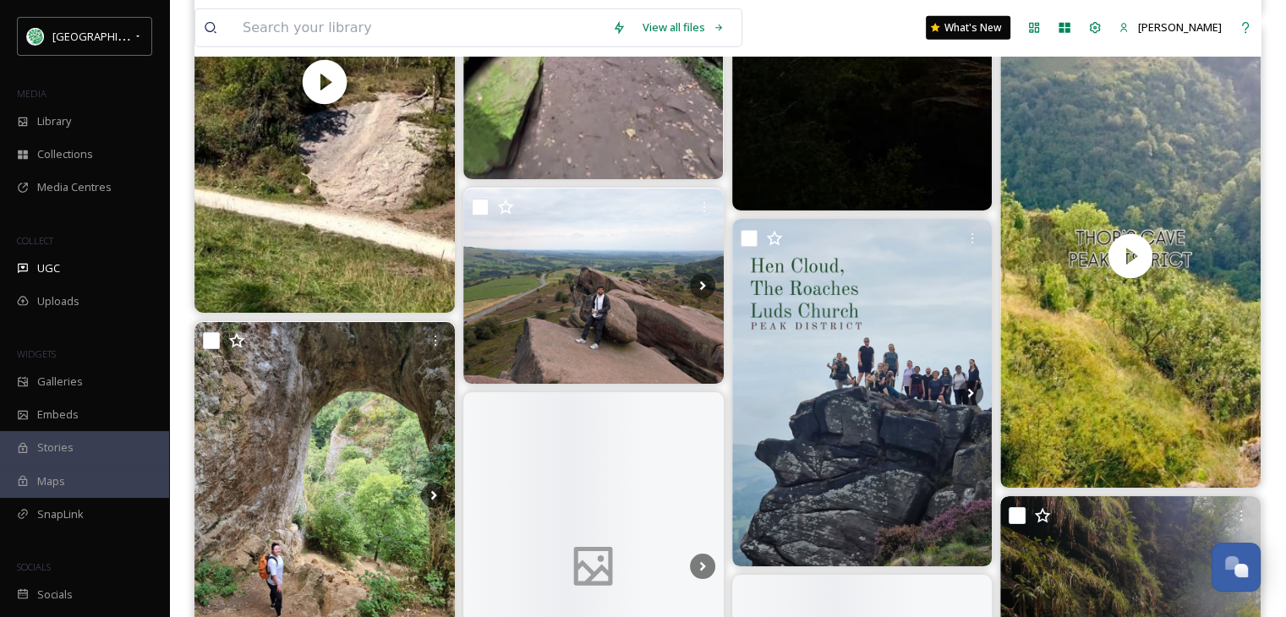
scroll to position [30778, 0]
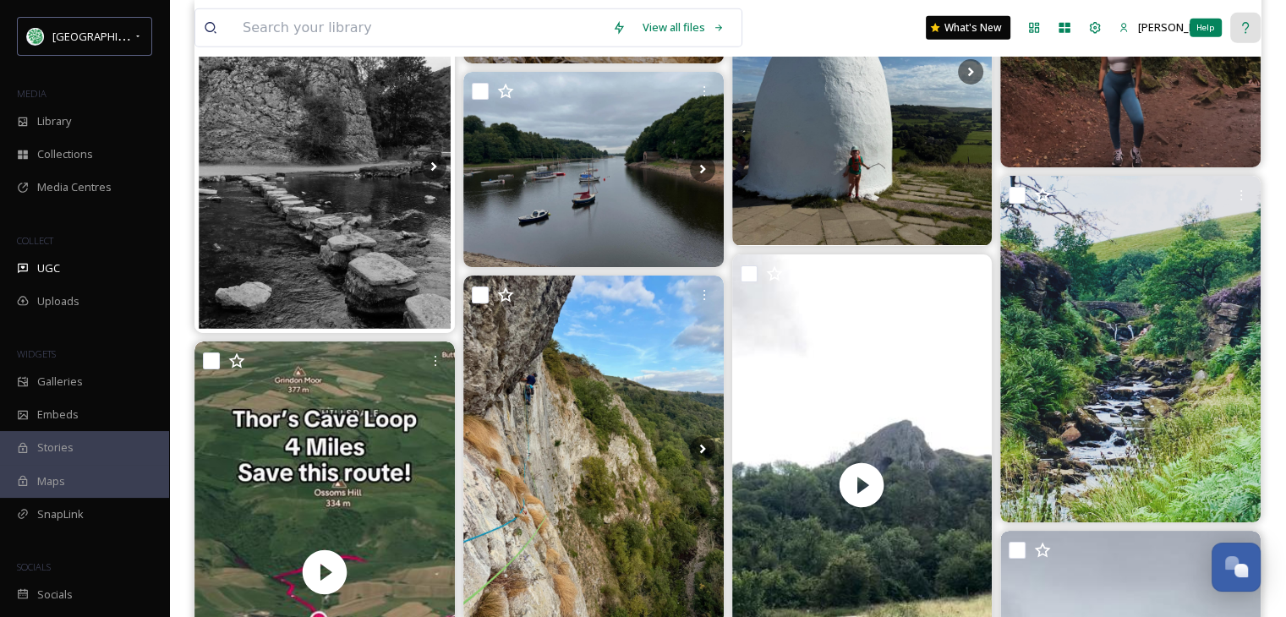
click at [1194, 24] on div "Help" at bounding box center [1206, 28] width 32 height 19
